Goal: Information Seeking & Learning: Learn about a topic

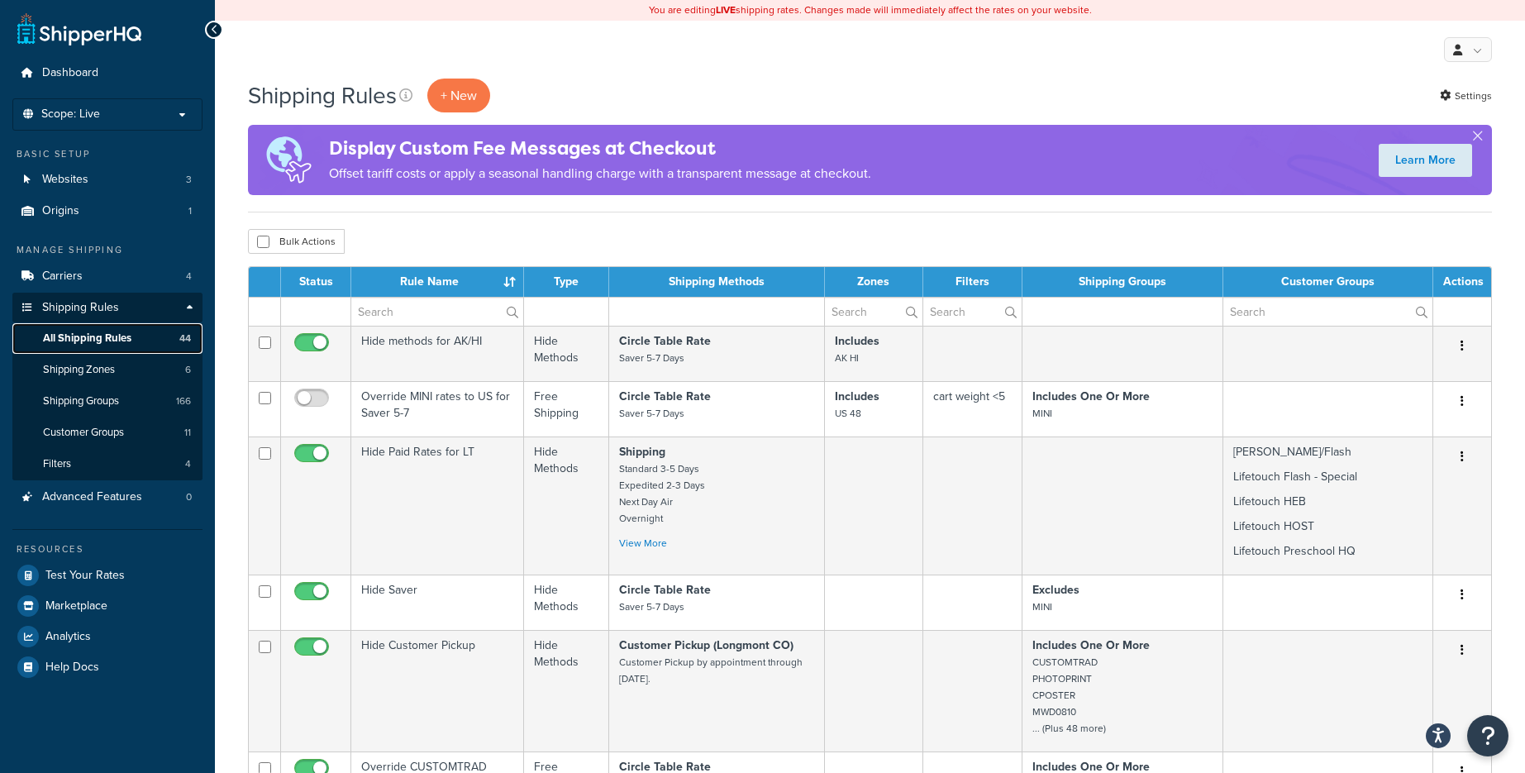
click at [132, 336] on link "All Shipping Rules 44" at bounding box center [107, 338] width 190 height 31
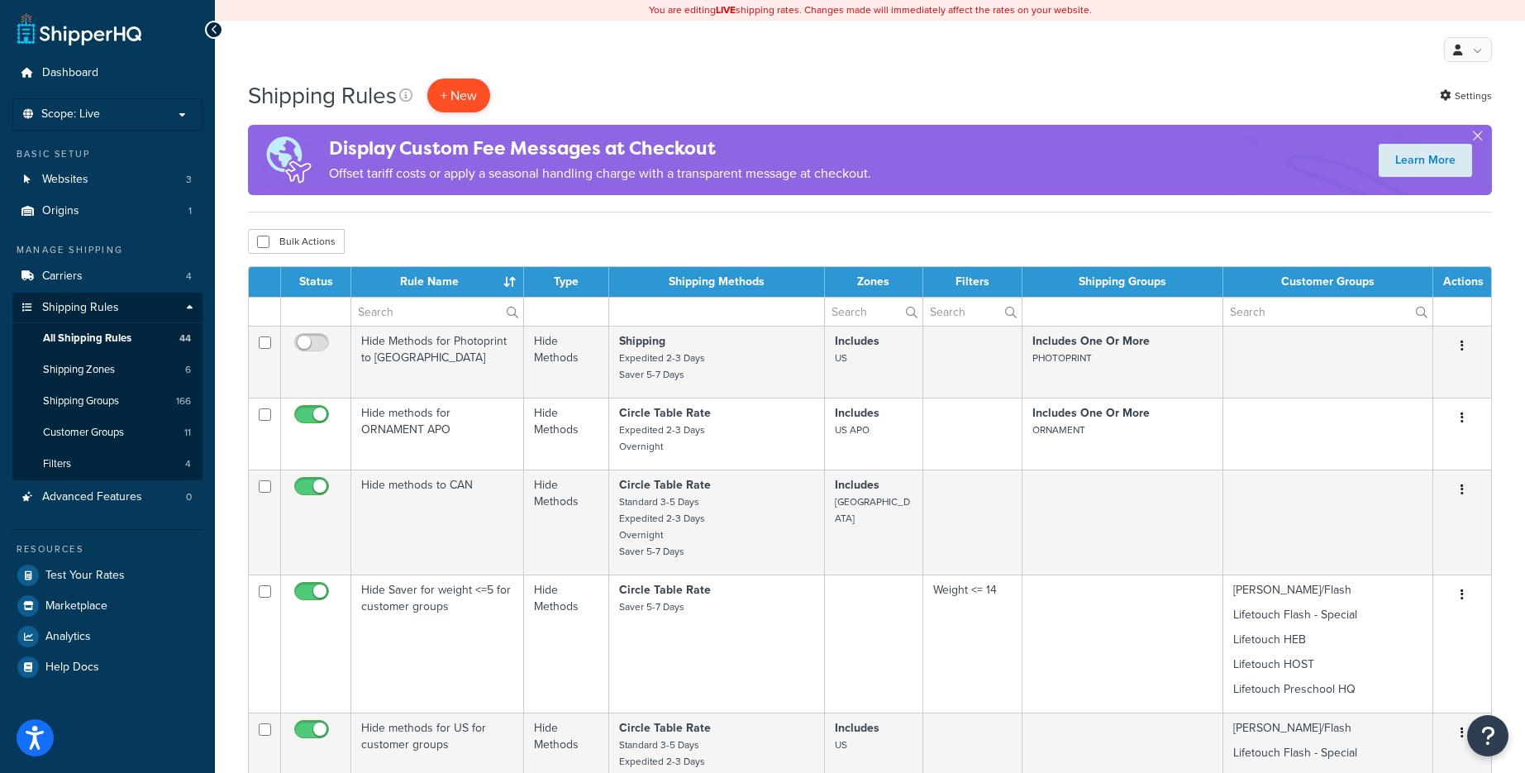
click at [466, 94] on p "+ New" at bounding box center [458, 96] width 63 height 34
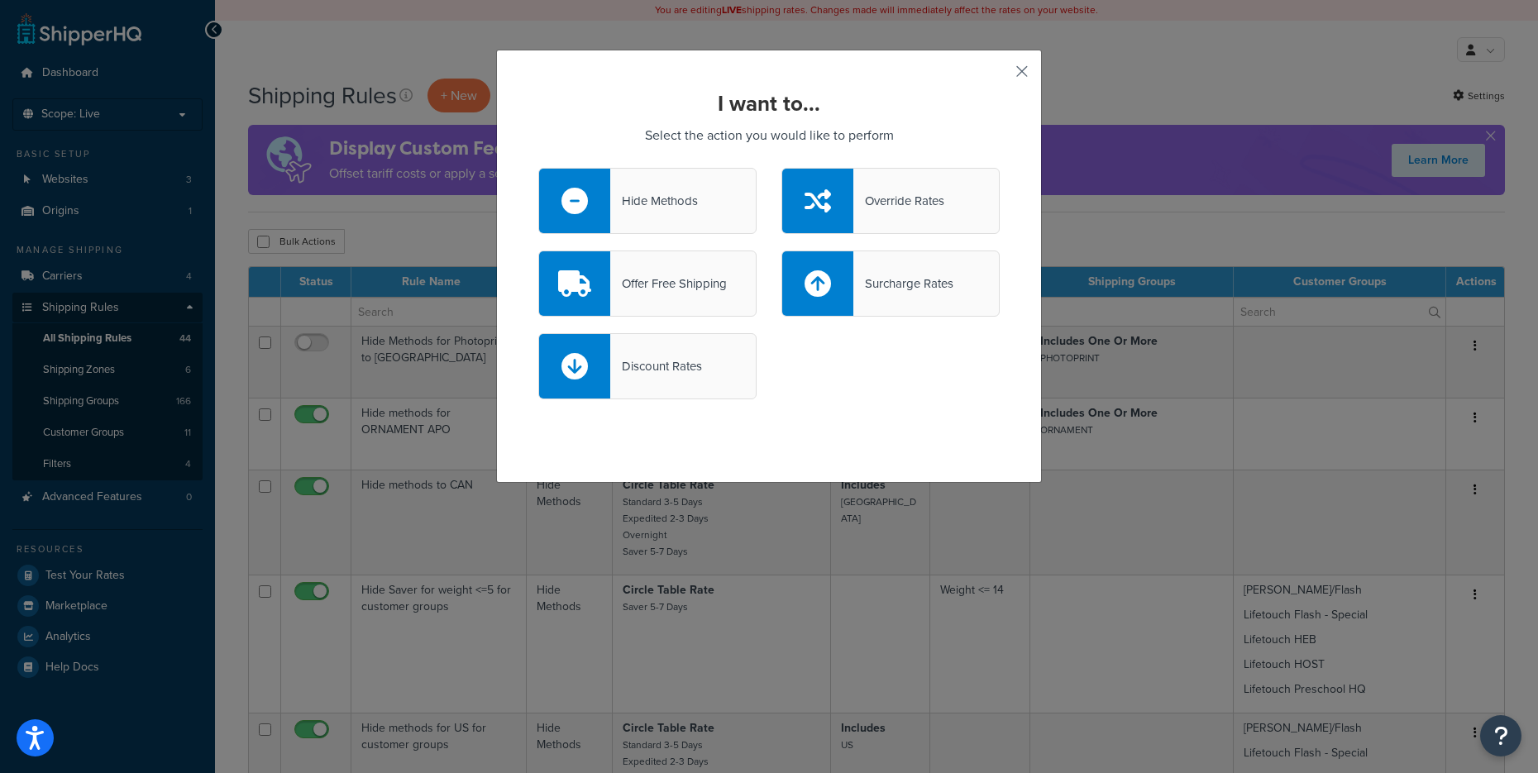
click at [1000, 75] on button "button" at bounding box center [997, 77] width 4 height 4
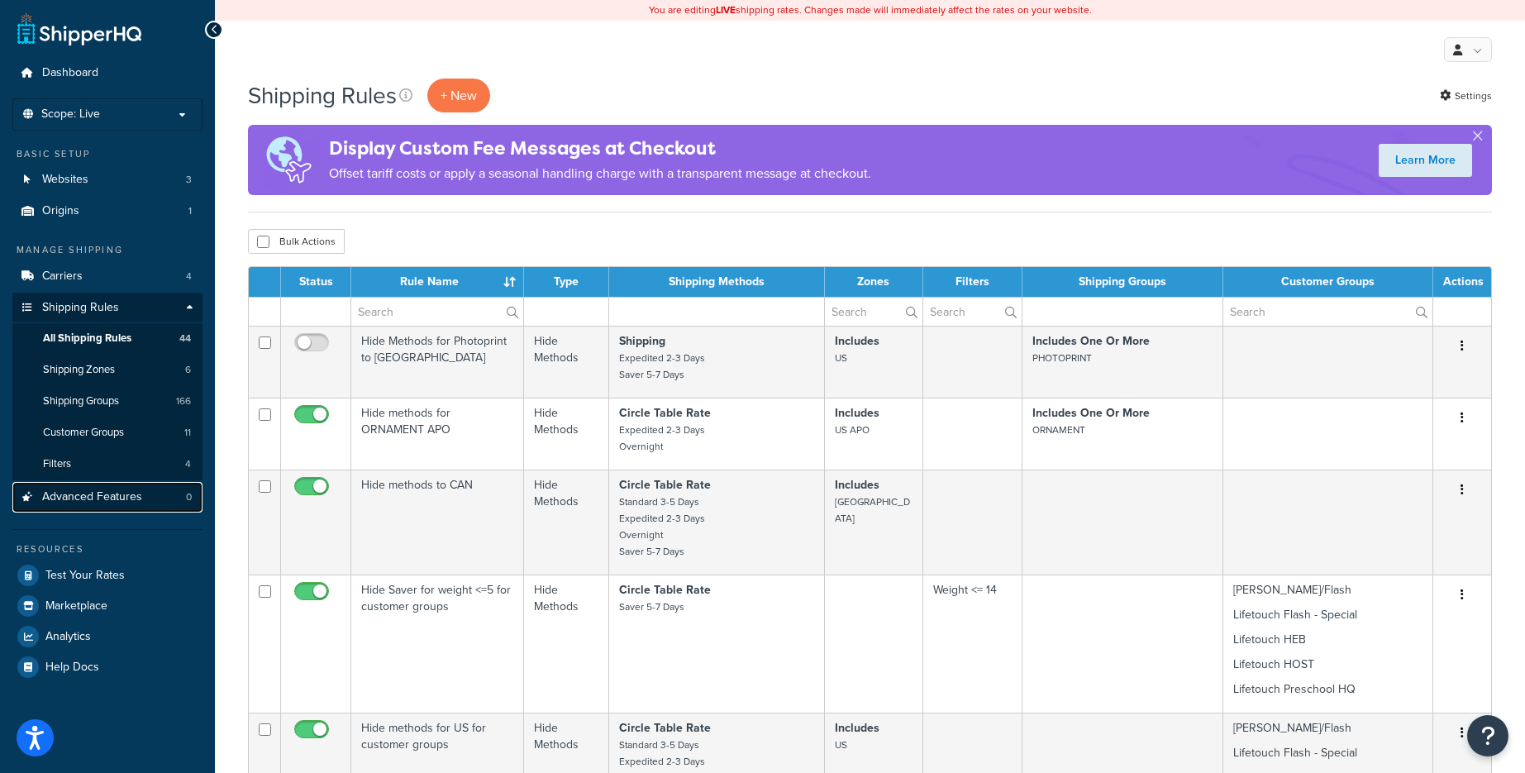
click at [130, 496] on span "Advanced Features" at bounding box center [92, 497] width 100 height 14
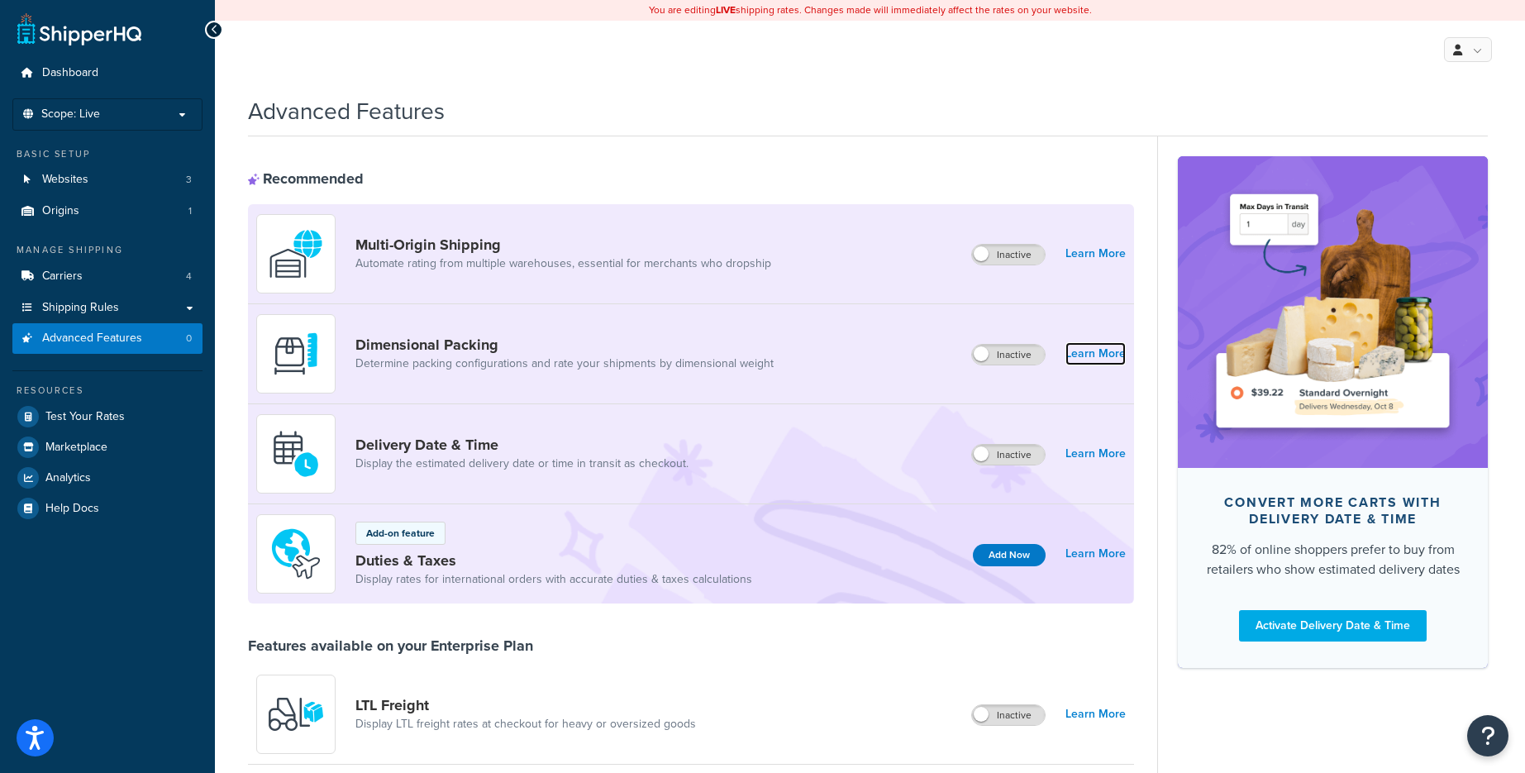
click at [1105, 353] on link "Learn More" at bounding box center [1096, 353] width 60 height 23
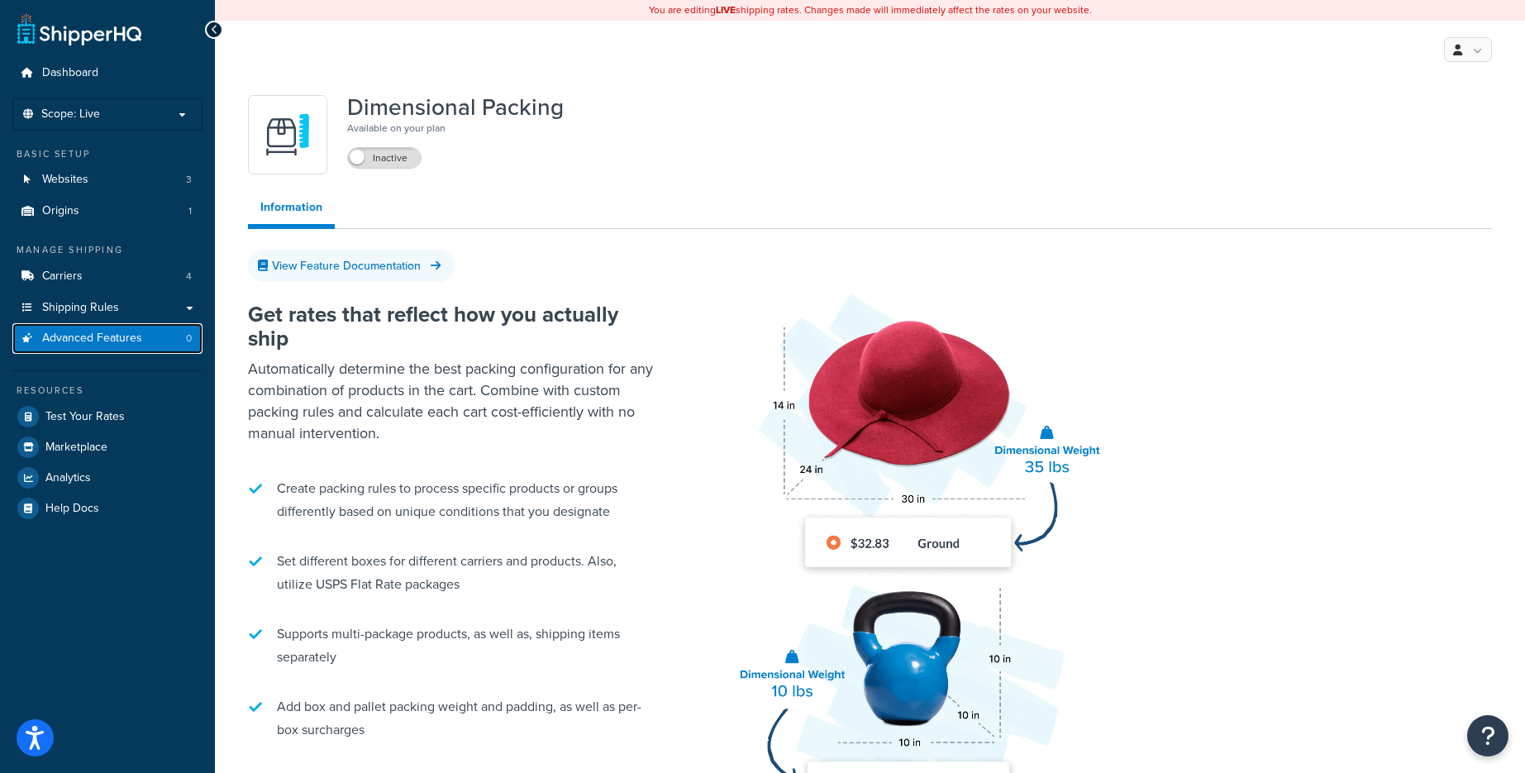
click at [93, 334] on span "Advanced Features" at bounding box center [92, 339] width 100 height 14
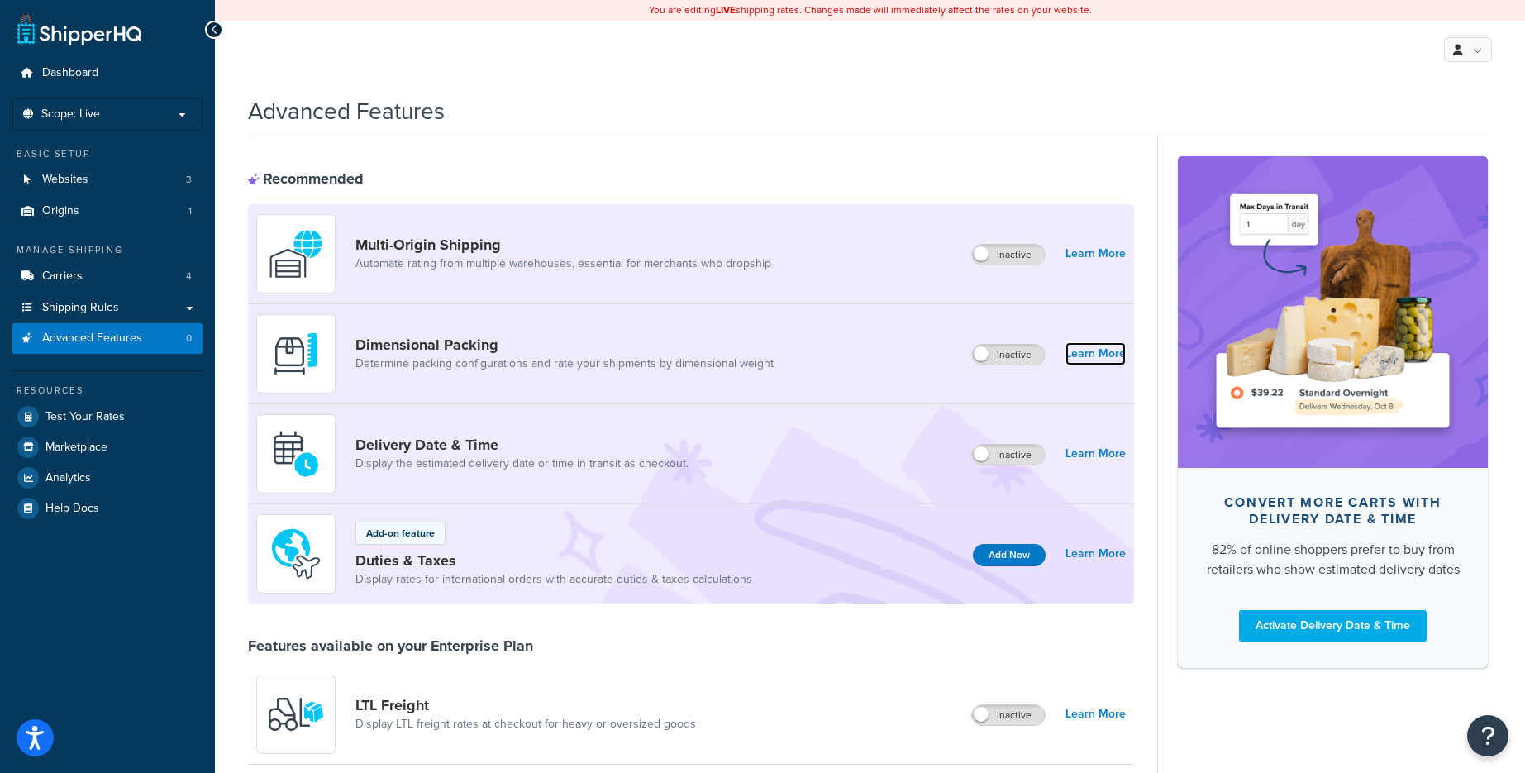
click at [1093, 350] on link "Learn More" at bounding box center [1096, 353] width 60 height 23
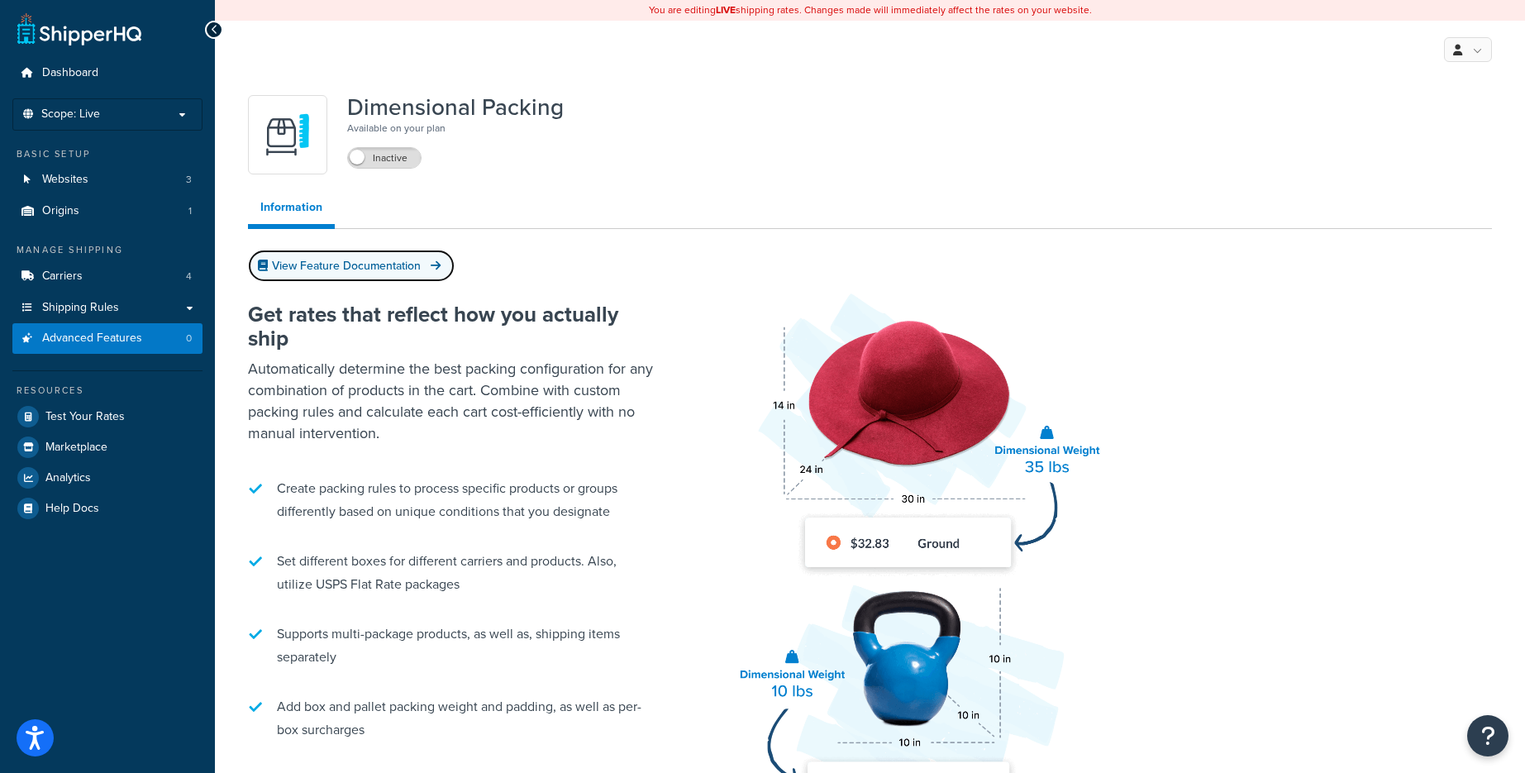
click at [371, 264] on link "View Feature Documentation" at bounding box center [351, 266] width 207 height 32
